Goal: Task Accomplishment & Management: Use online tool/utility

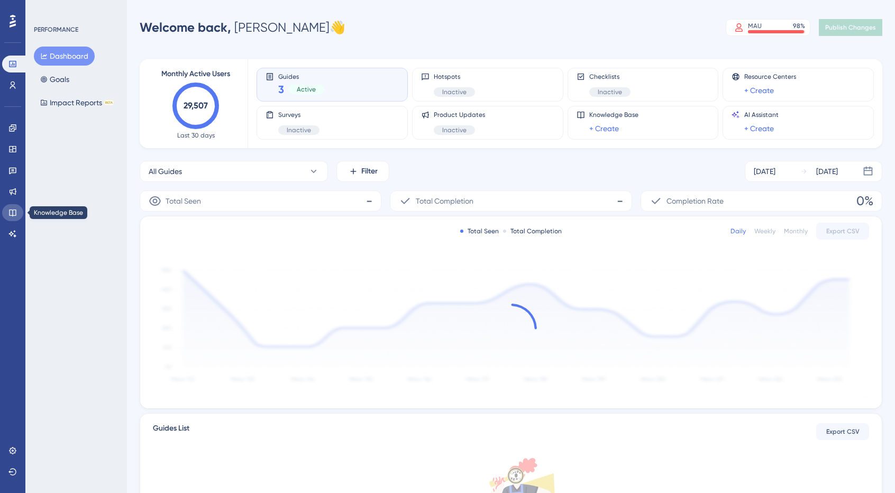
click at [16, 208] on icon at bounding box center [12, 212] width 8 height 8
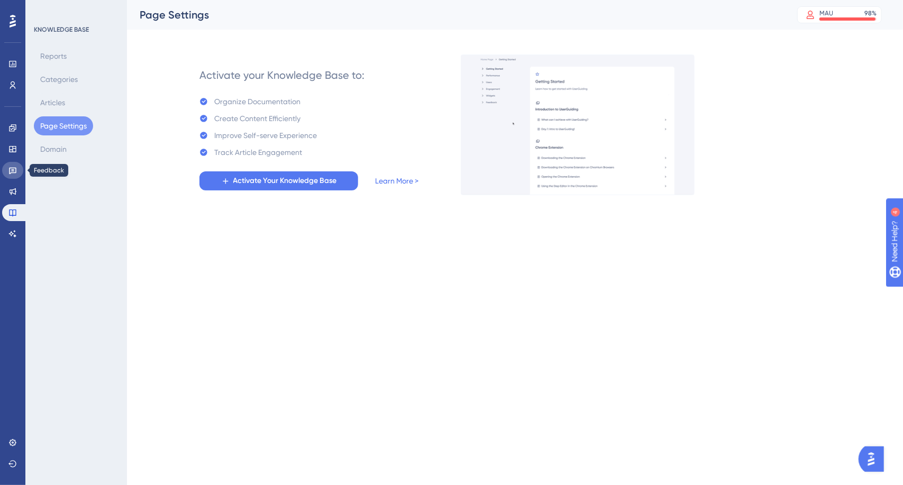
click at [11, 171] on icon at bounding box center [12, 170] width 8 height 8
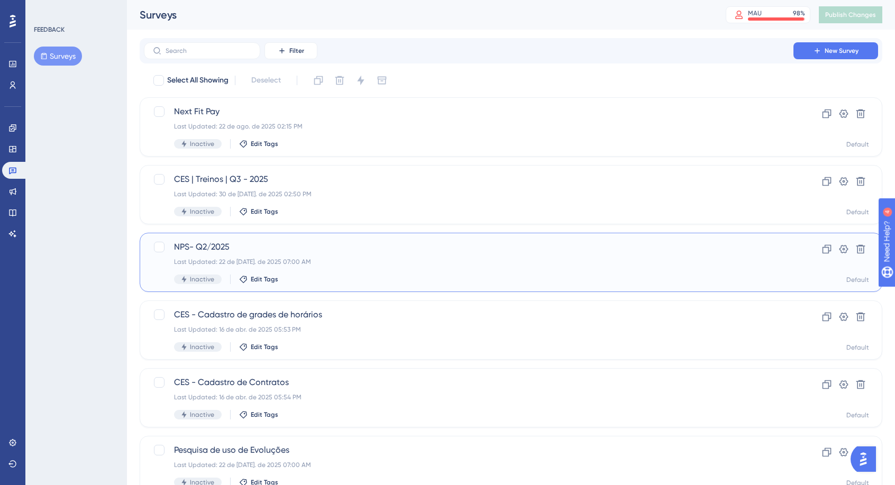
click at [353, 267] on div "NPS- Q2/2025 Last Updated: 22 de [DATE]. de 2025 07:00 AM Inactive Edit Tags" at bounding box center [468, 262] width 589 height 43
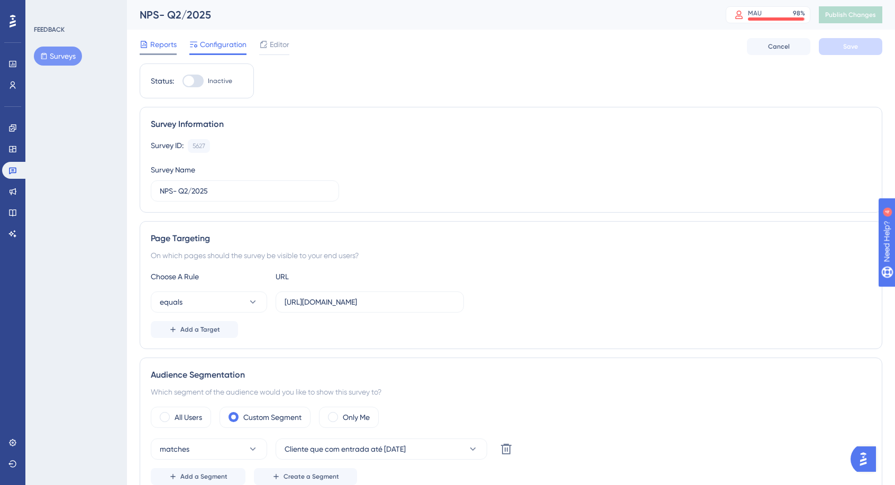
click at [167, 48] on span "Reports" at bounding box center [163, 44] width 26 height 13
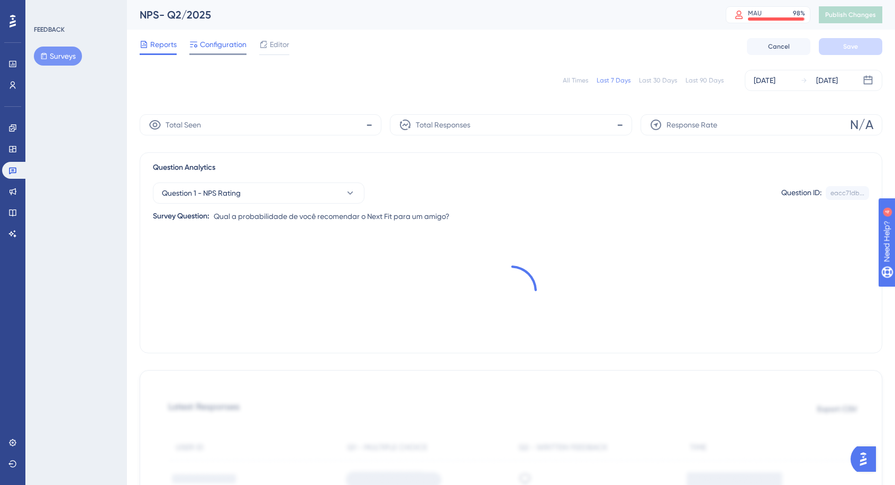
click at [203, 49] on span "Configuration" at bounding box center [223, 44] width 47 height 13
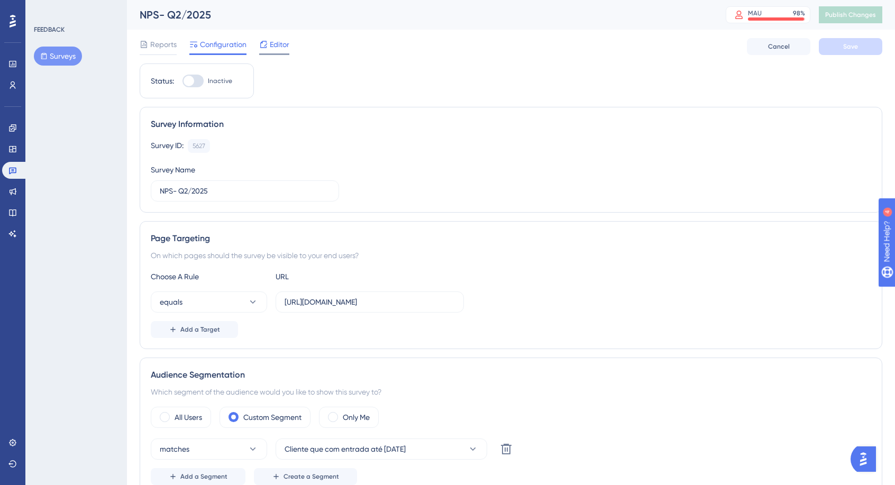
click at [272, 49] on span "Editor" at bounding box center [280, 44] width 20 height 13
